Goal: Task Accomplishment & Management: Use online tool/utility

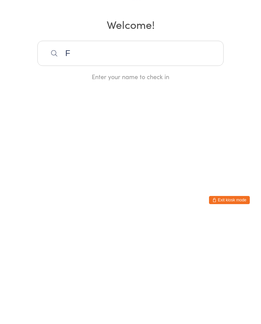
scroll to position [109, 0]
type input "Flynnn"
click at [162, 179] on div "[PERSON_NAME]" at bounding box center [130, 183] width 174 height 9
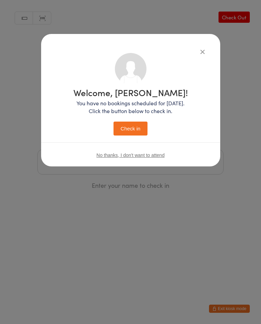
click at [134, 134] on button "Check in" at bounding box center [130, 128] width 34 height 14
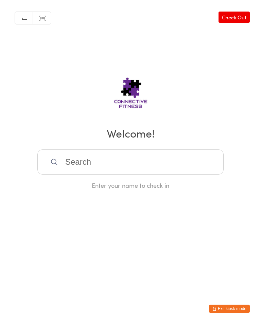
click at [95, 166] on input "search" at bounding box center [130, 161] width 186 height 25
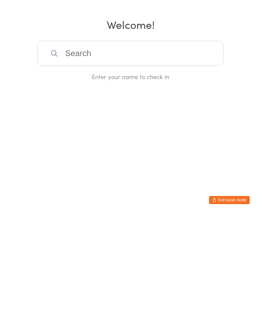
scroll to position [0, 0]
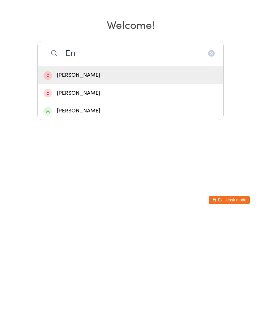
type input "E"
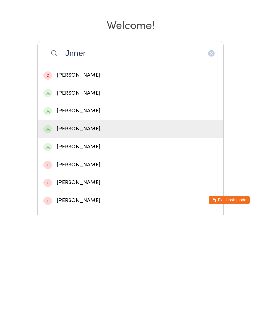
type input "Jnner"
click at [64, 233] on div "[PERSON_NAME]" at bounding box center [130, 237] width 174 height 9
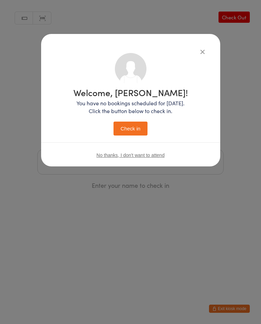
click at [124, 131] on button "Check in" at bounding box center [130, 128] width 34 height 14
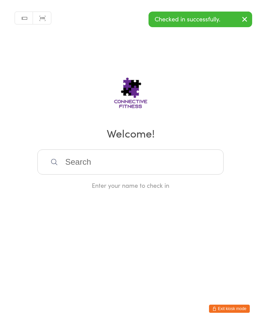
click at [71, 167] on input "search" at bounding box center [130, 161] width 186 height 25
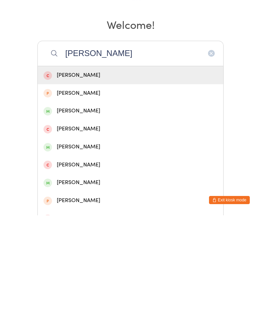
type input "[PERSON_NAME]"
click at [65, 282] on div "[PERSON_NAME]" at bounding box center [130, 291] width 185 height 18
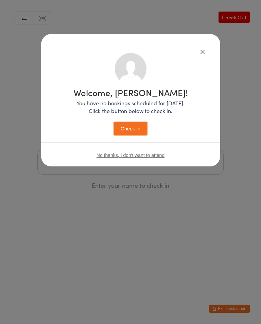
click at [124, 125] on button "Check in" at bounding box center [130, 128] width 34 height 14
